Goal: Task Accomplishment & Management: Manage account settings

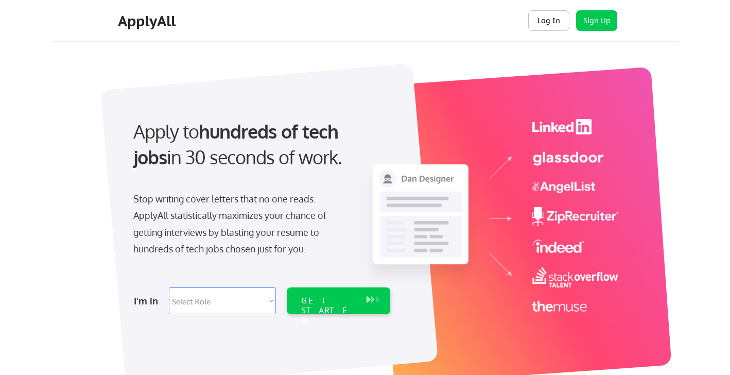
click at [553, 23] on button "Log In" at bounding box center [548, 20] width 41 height 21
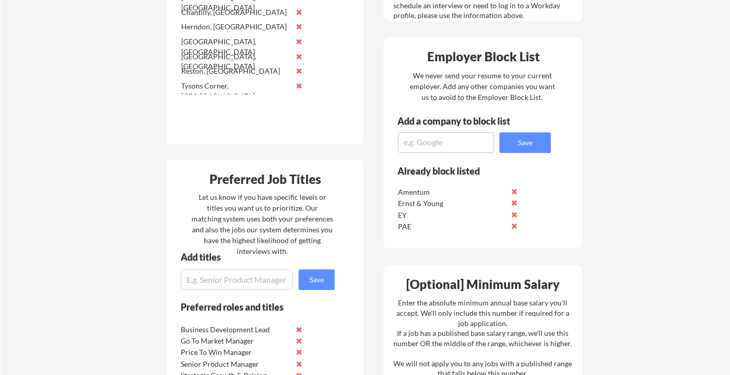
scroll to position [395, 0]
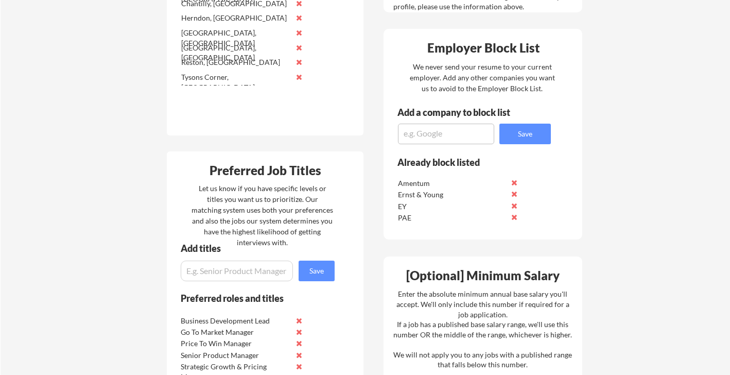
click at [438, 135] on textarea at bounding box center [446, 134] width 96 height 21
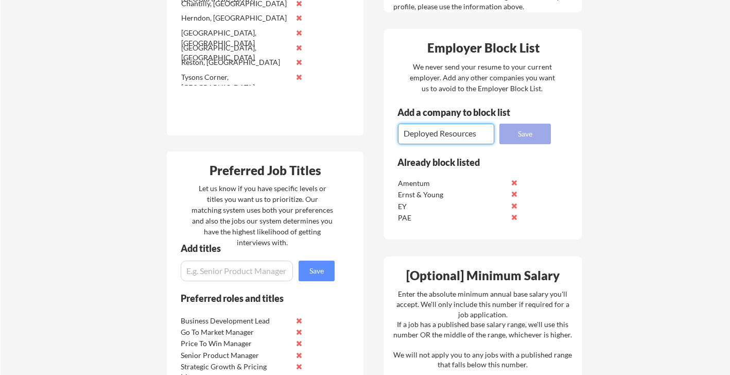
type textarea "Deployed Resources"
click at [538, 136] on button "Save" at bounding box center [526, 134] width 52 height 21
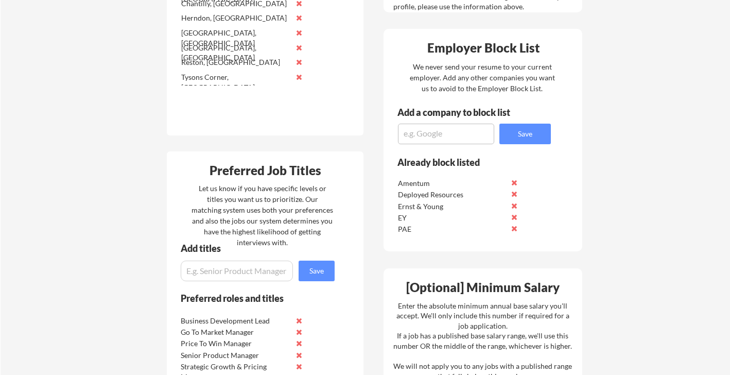
click at [516, 217] on button at bounding box center [514, 217] width 8 height 8
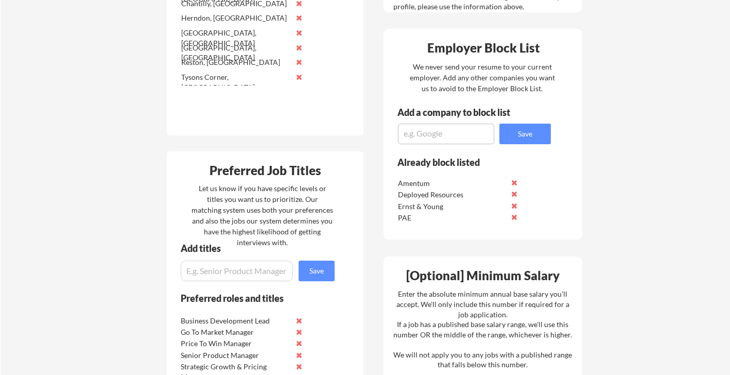
click at [516, 204] on button at bounding box center [514, 206] width 8 height 8
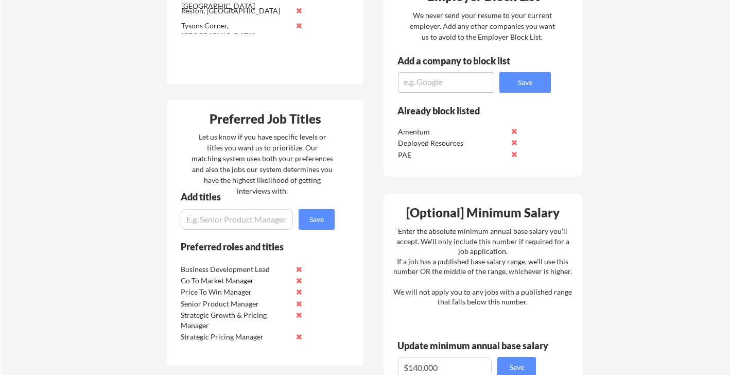
scroll to position [439, 0]
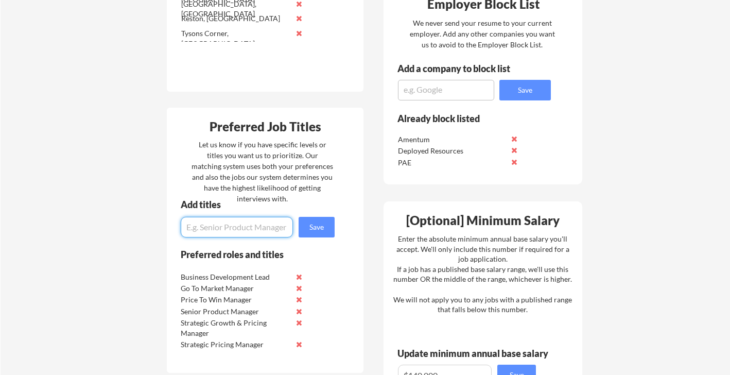
click at [203, 227] on input "input" at bounding box center [237, 227] width 112 height 21
type input "Director of Pricing"
click at [324, 230] on button "Save" at bounding box center [317, 227] width 36 height 21
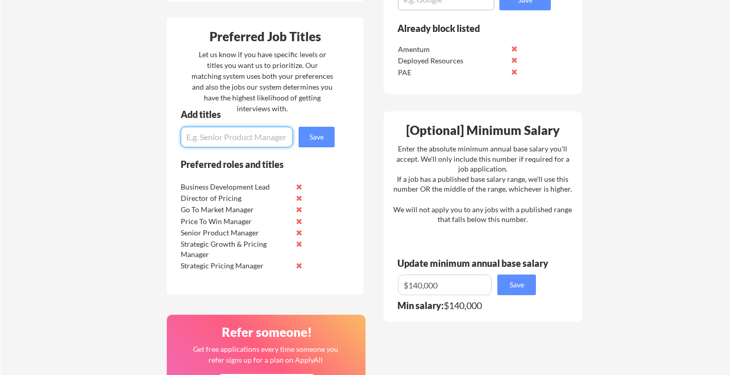
scroll to position [535, 0]
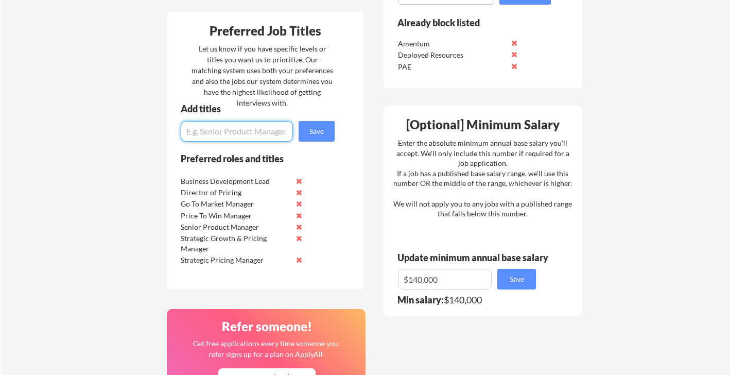
click at [247, 131] on input "input" at bounding box center [237, 131] width 112 height 21
click at [299, 206] on button at bounding box center [299, 204] width 8 height 8
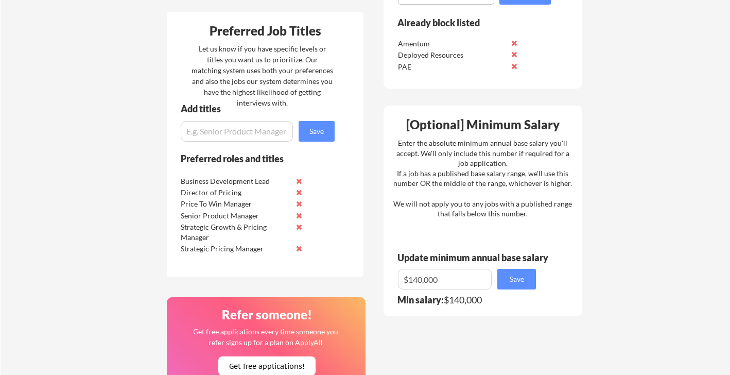
click at [235, 134] on input "input" at bounding box center [237, 131] width 112 height 21
click at [301, 181] on button at bounding box center [299, 181] width 8 height 8
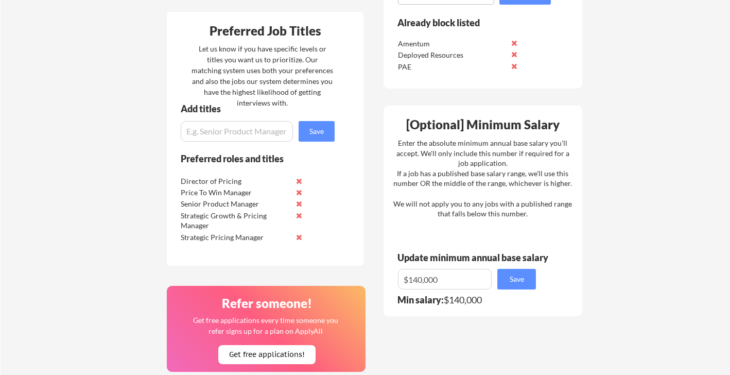
click at [301, 201] on button at bounding box center [299, 204] width 8 height 8
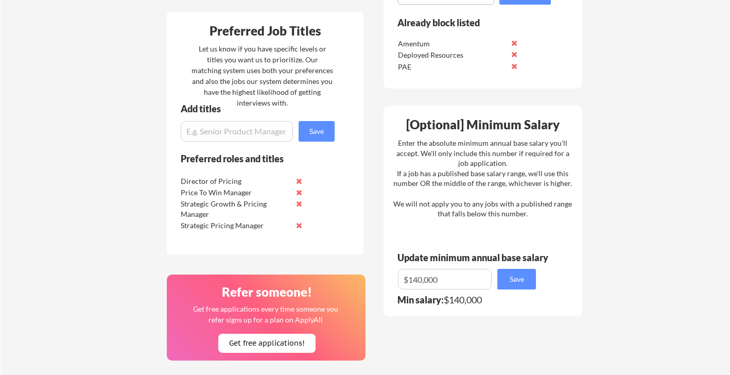
click at [228, 134] on input "input" at bounding box center [237, 131] width 112 height 21
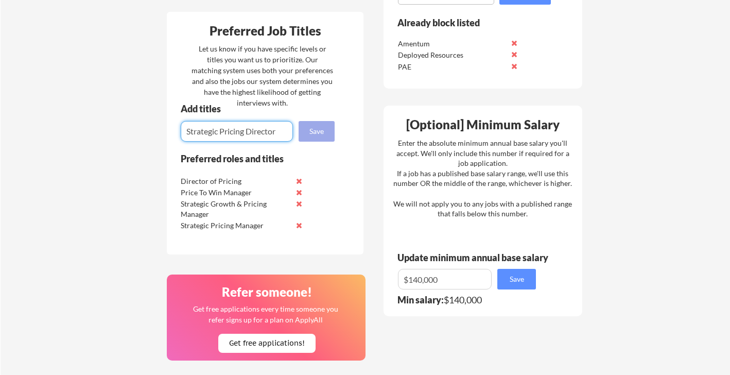
type input "Strategic Pricing Director"
click at [315, 139] on button "Save" at bounding box center [317, 131] width 36 height 21
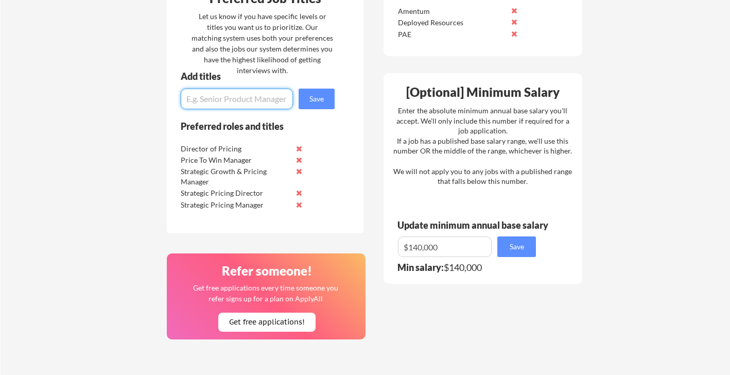
scroll to position [571, 0]
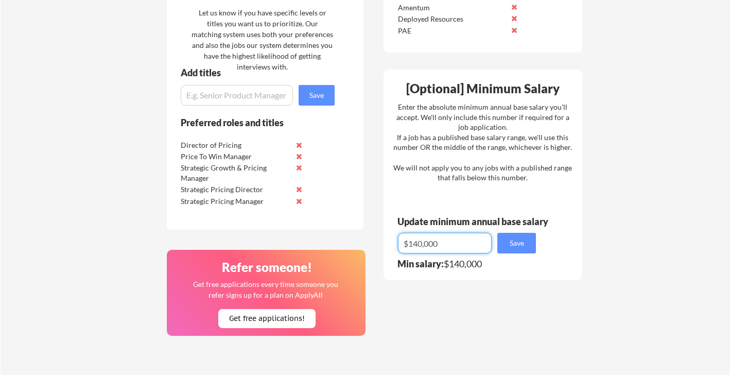
click at [446, 242] on input "input" at bounding box center [445, 243] width 94 height 21
drag, startPoint x: 449, startPoint y: 243, endPoint x: 344, endPoint y: 241, distance: 105.6
click at [344, 241] on div "Where should we look? List all cities where you would be able to work in-person…" at bounding box center [374, 88] width 433 height 872
type input "$165,000"
click at [525, 245] on button "Save" at bounding box center [517, 243] width 39 height 21
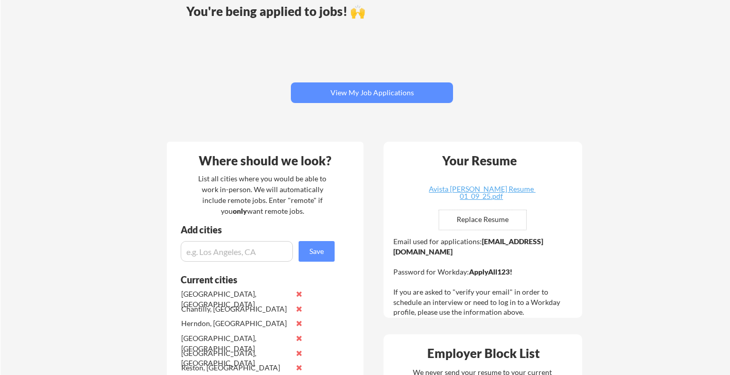
scroll to position [0, 0]
